Goal: Find specific page/section: Find specific page/section

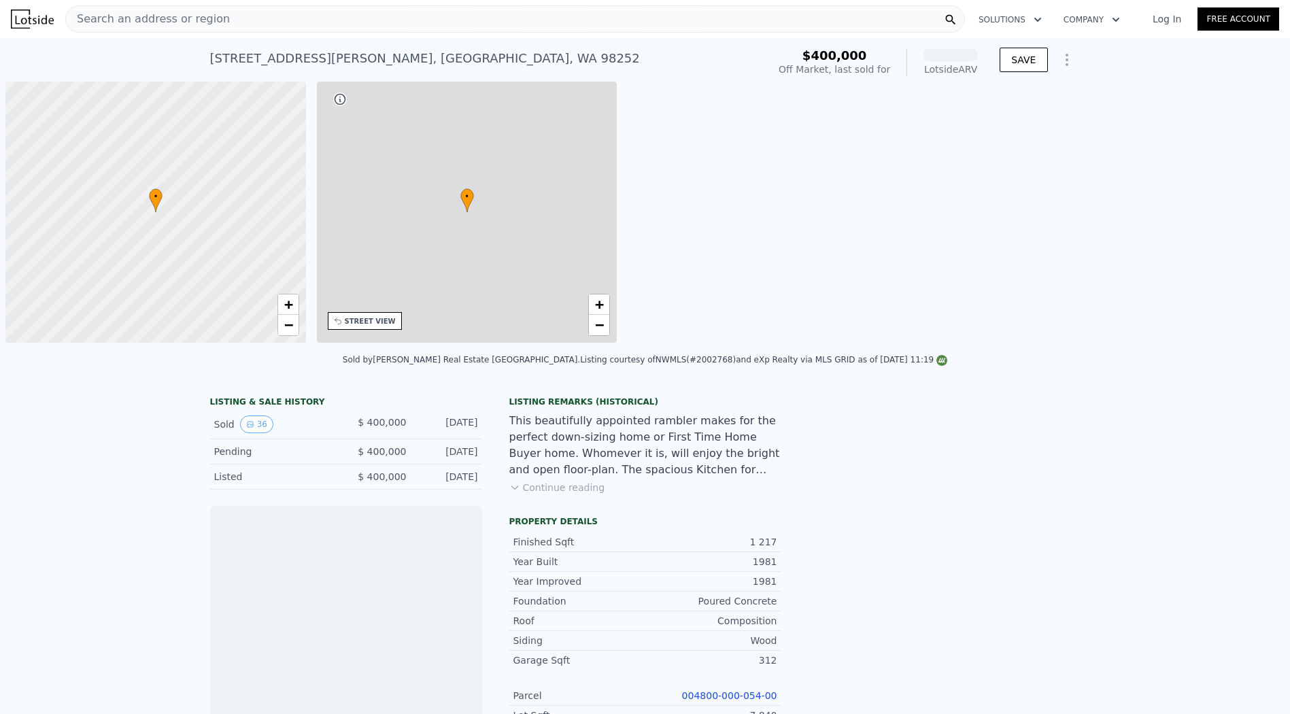
scroll to position [0, 5]
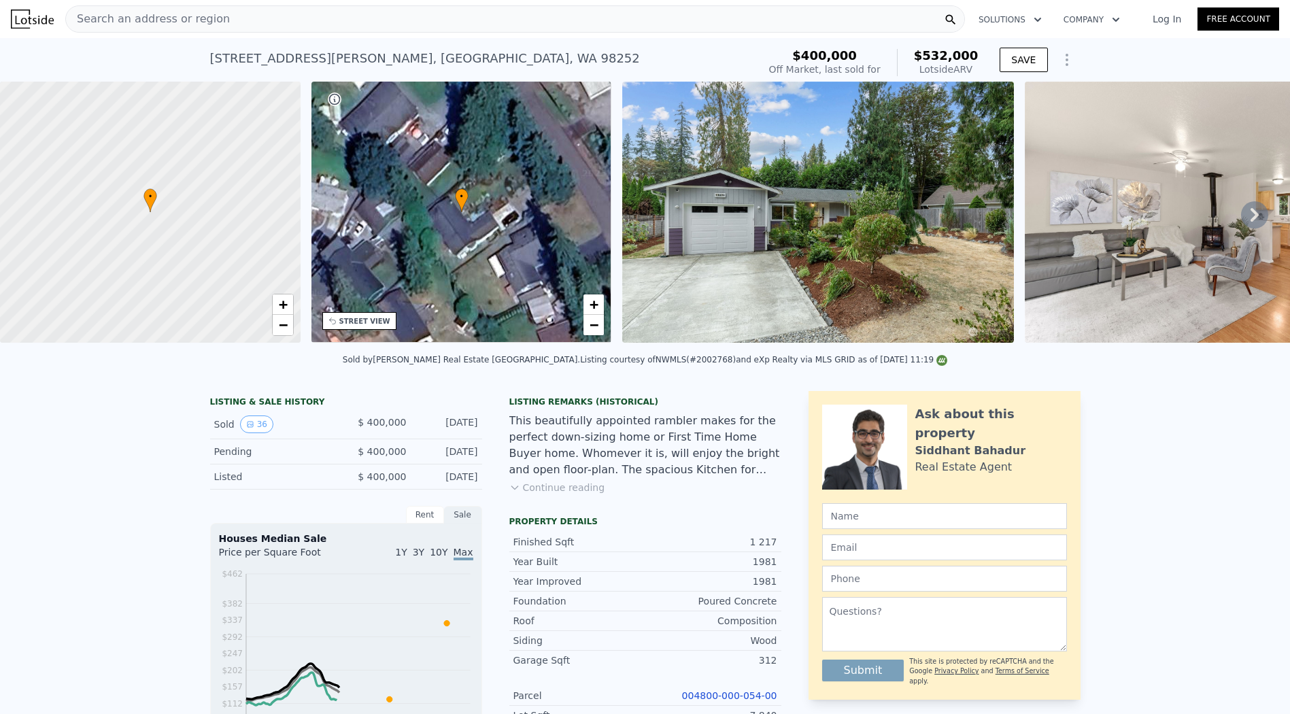
click at [721, 51] on div "11428 184th Dr NE , Snohomish County , WA 98252 Sold Dec 2022 for $400k (~ARV $…" at bounding box center [481, 63] width 543 height 38
click at [373, 19] on div "Search an address or region" at bounding box center [514, 18] width 899 height 27
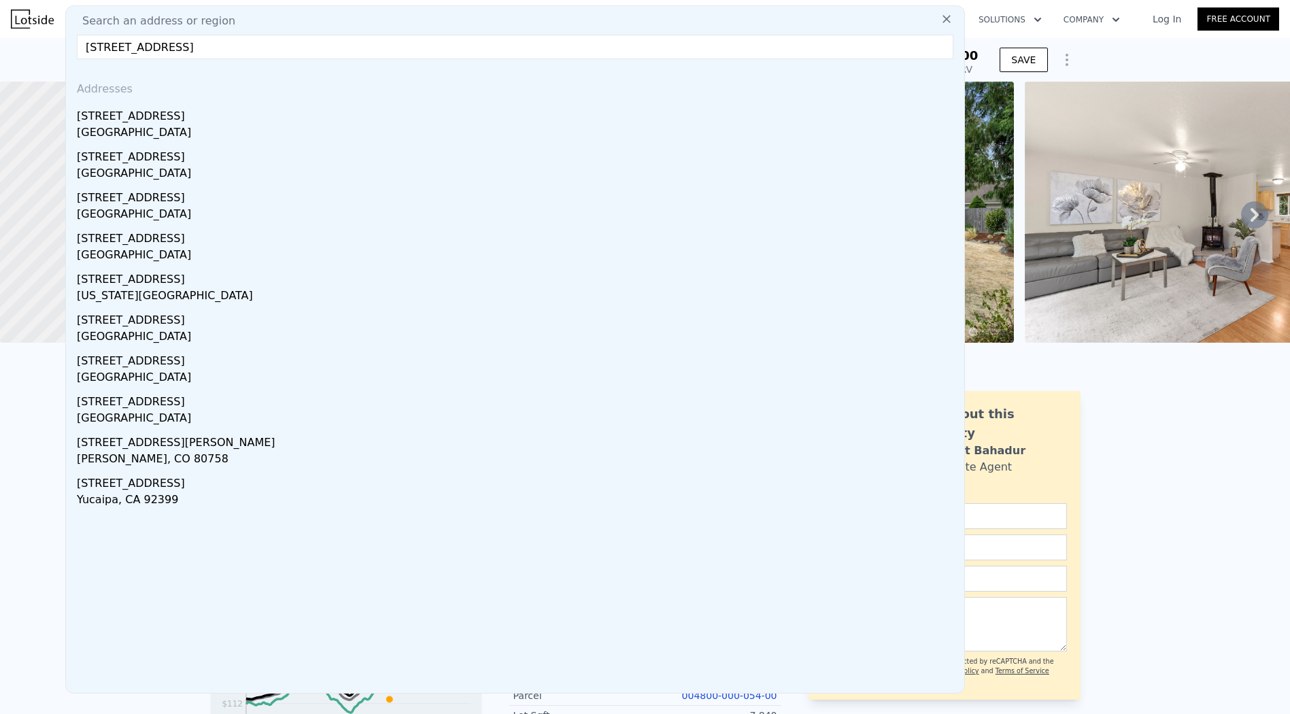
type input "[STREET_ADDRESS]"
drag, startPoint x: 511, startPoint y: 59, endPoint x: 713, endPoint y: 42, distance: 202.6
click at [713, 42] on input "[STREET_ADDRESS]" at bounding box center [515, 47] width 876 height 24
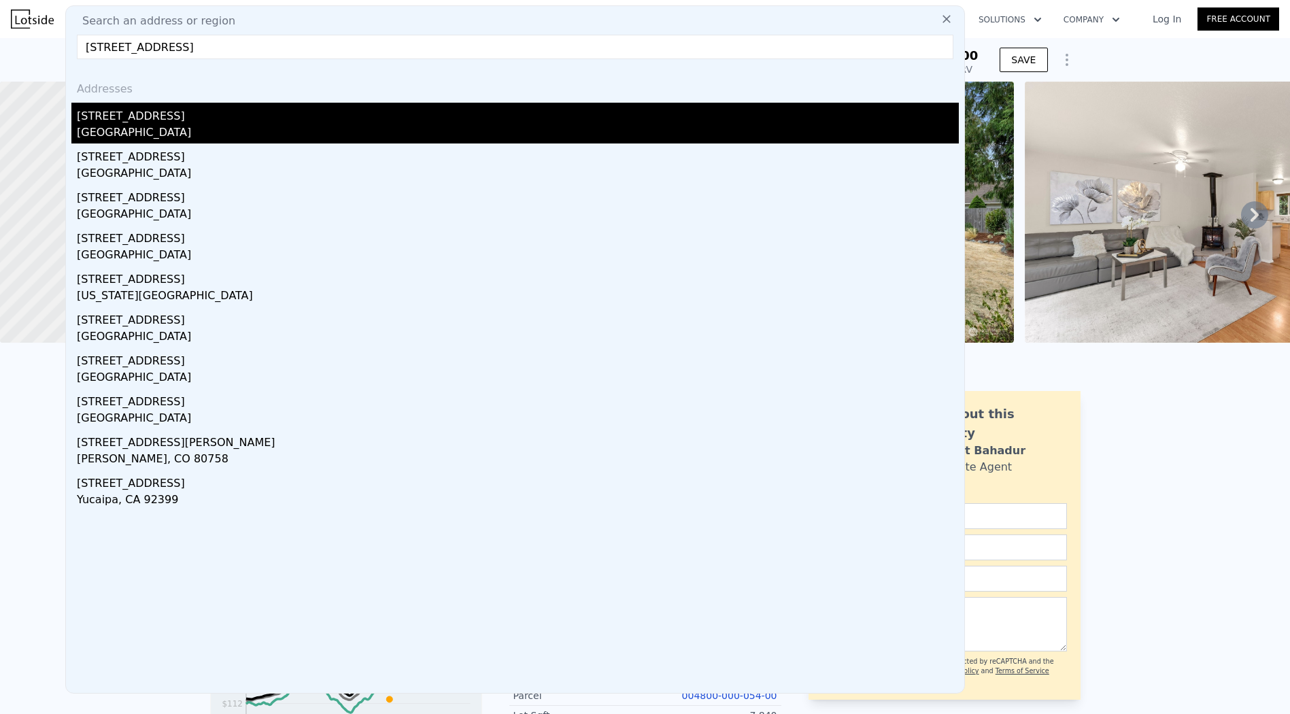
click at [354, 121] on div "[STREET_ADDRESS]" at bounding box center [518, 114] width 882 height 22
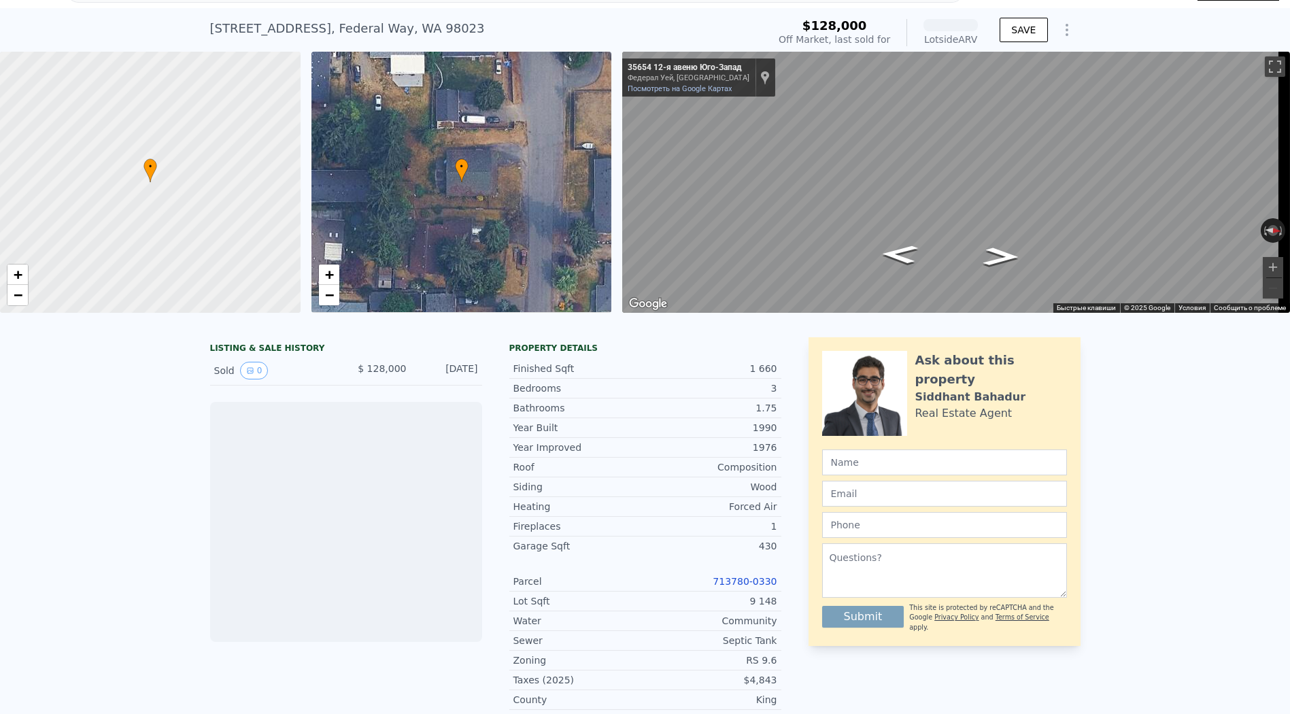
scroll to position [145, 0]
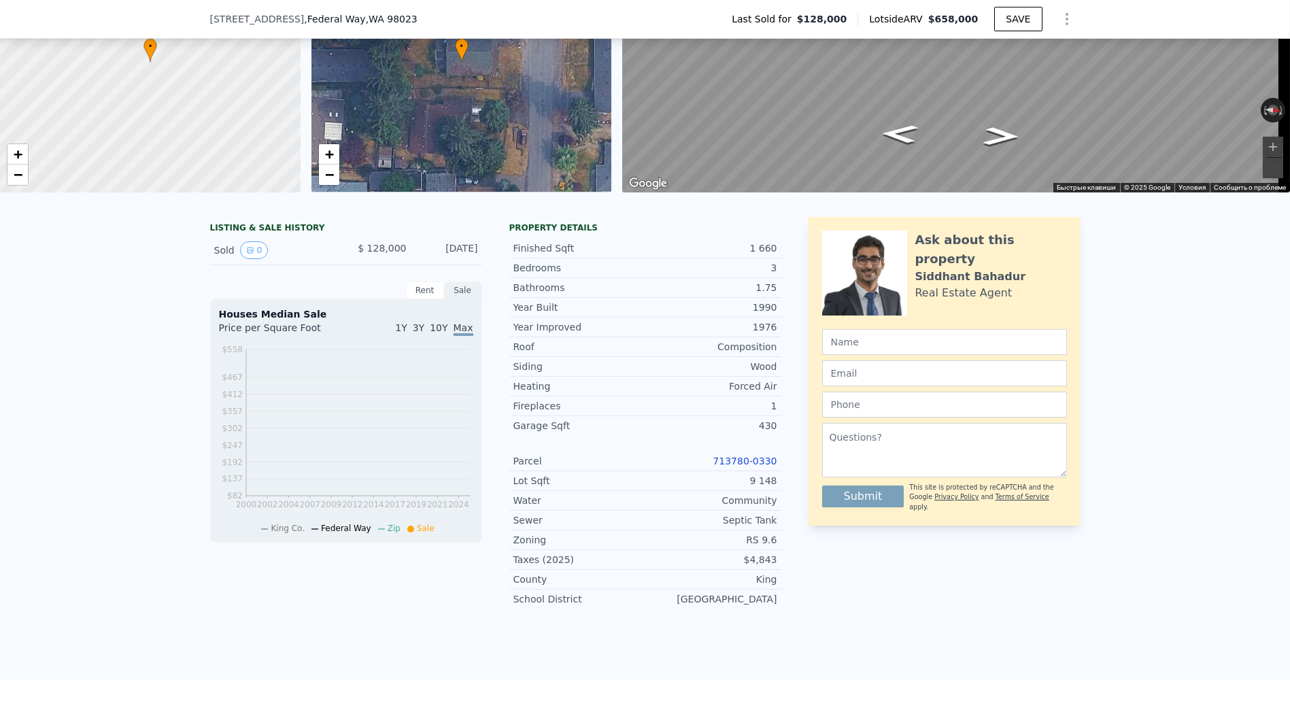
click at [737, 466] on link "713780-0330" at bounding box center [745, 461] width 64 height 11
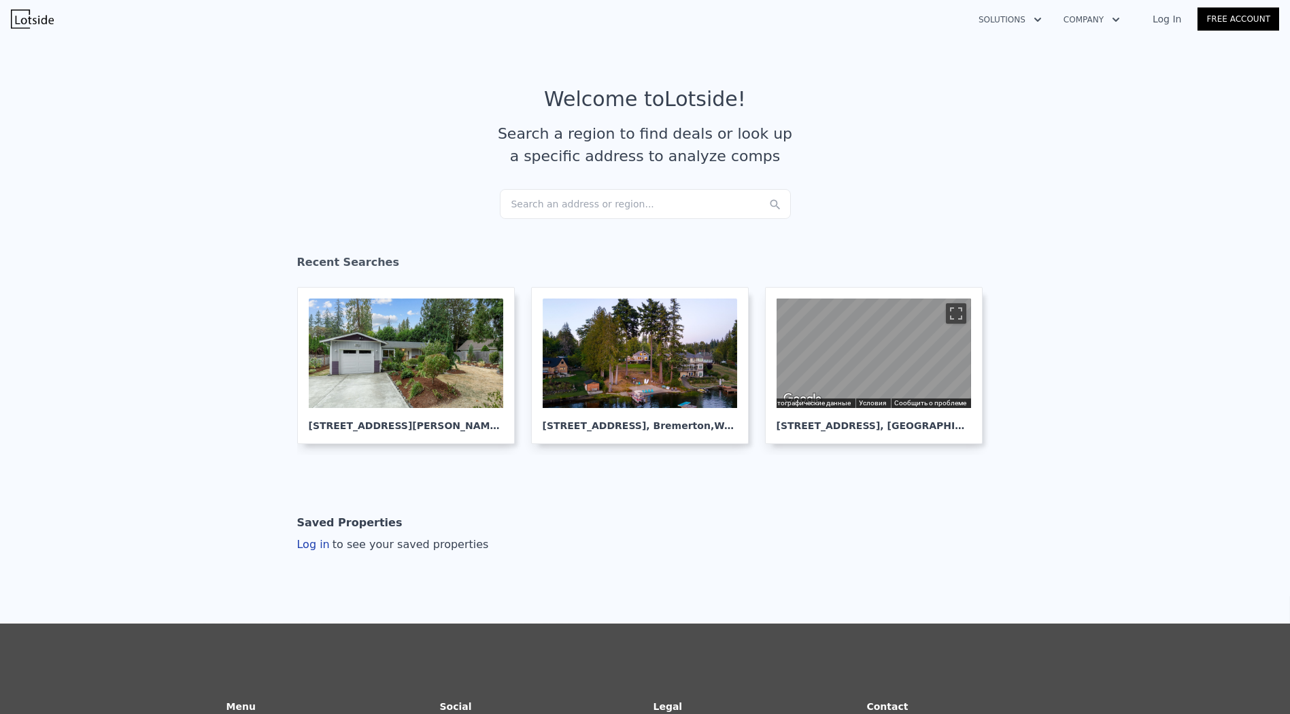
click at [601, 205] on div "Search an address or region..." at bounding box center [645, 204] width 291 height 30
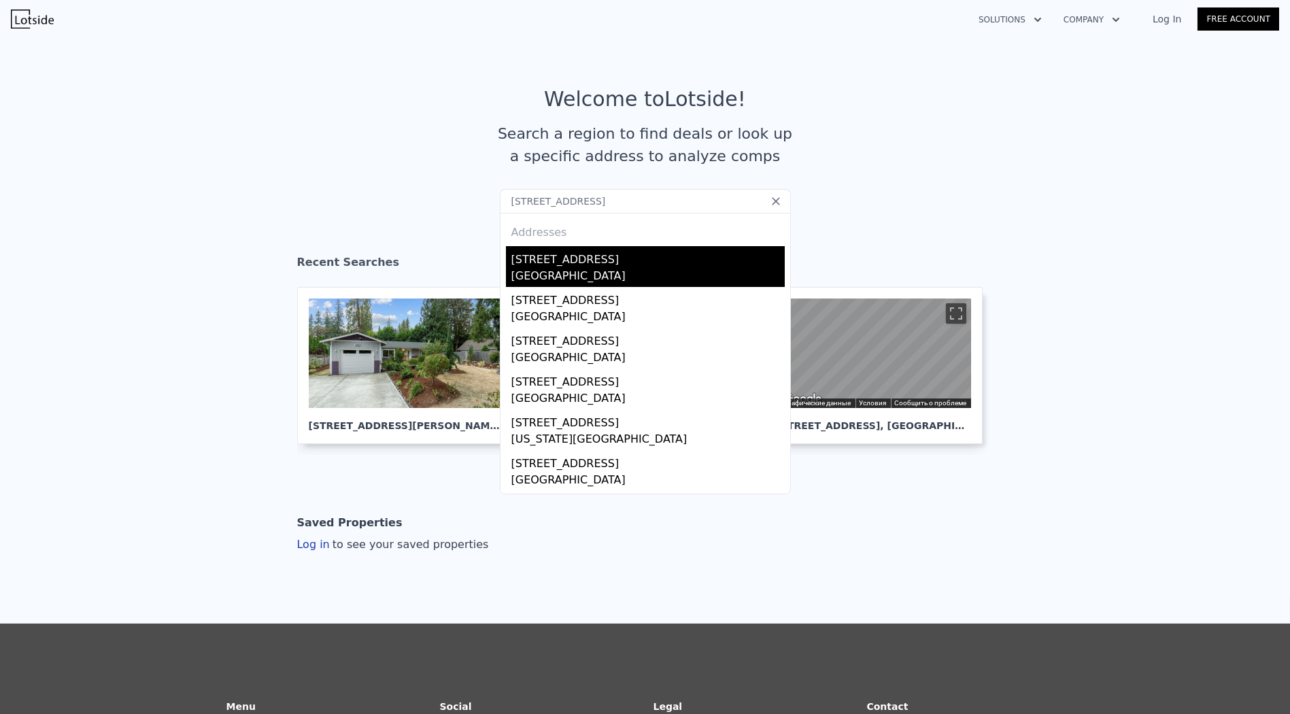
type input "[STREET_ADDRESS]"
click at [551, 260] on div "[STREET_ADDRESS]" at bounding box center [647, 257] width 273 height 22
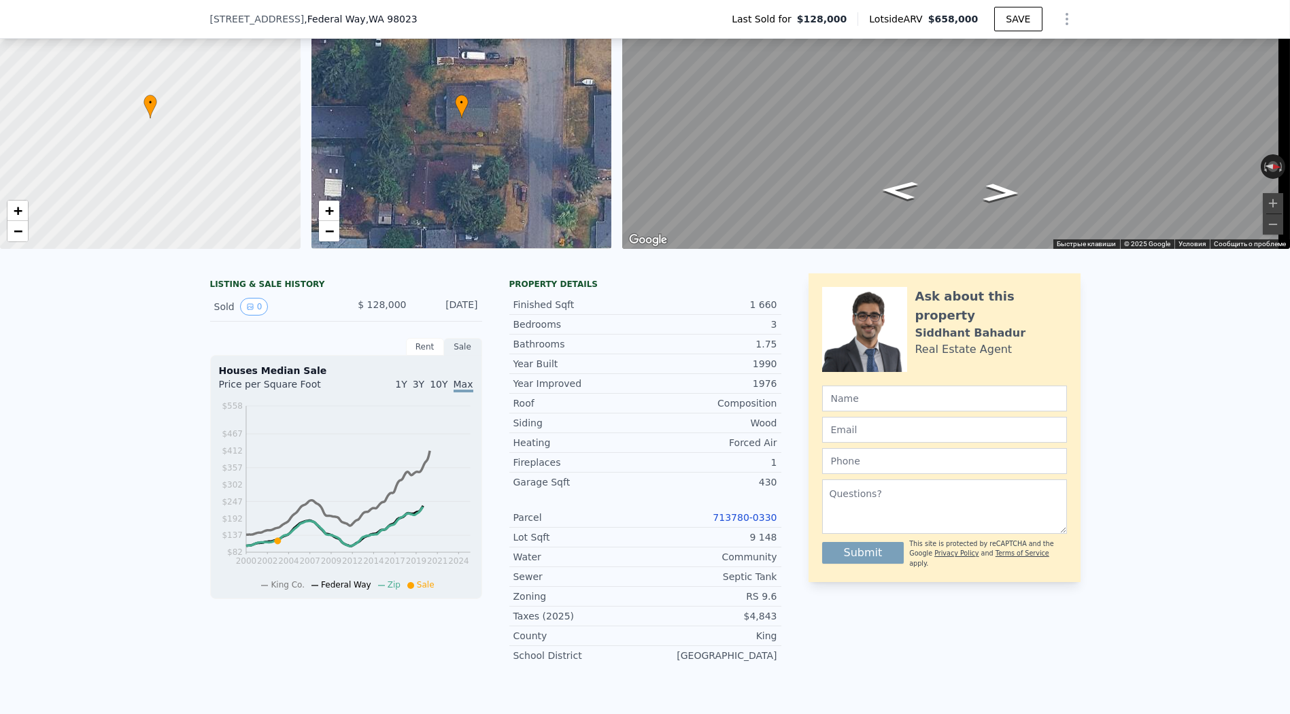
scroll to position [145, 0]
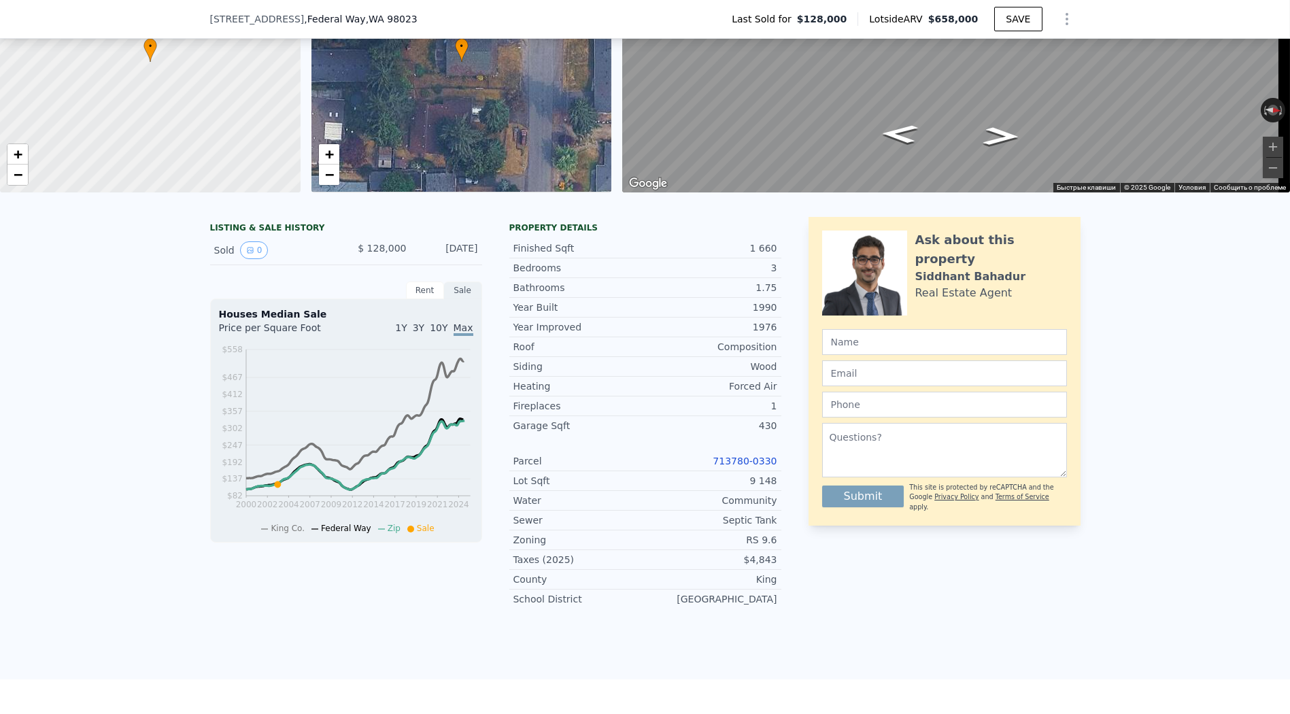
click at [761, 466] on link "713780-0330" at bounding box center [745, 461] width 64 height 11
